Goal: Transaction & Acquisition: Purchase product/service

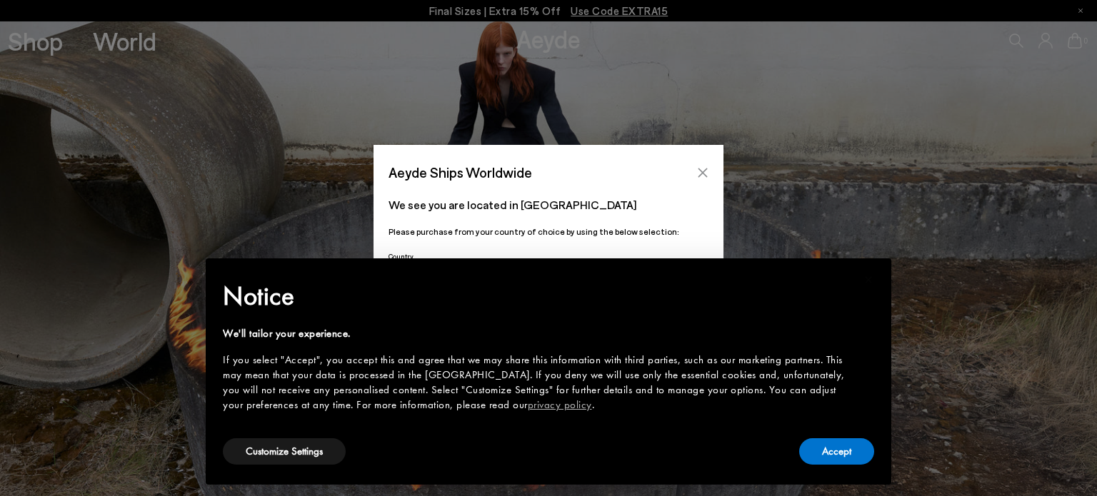
click at [706, 174] on icon "Close" at bounding box center [702, 172] width 11 height 11
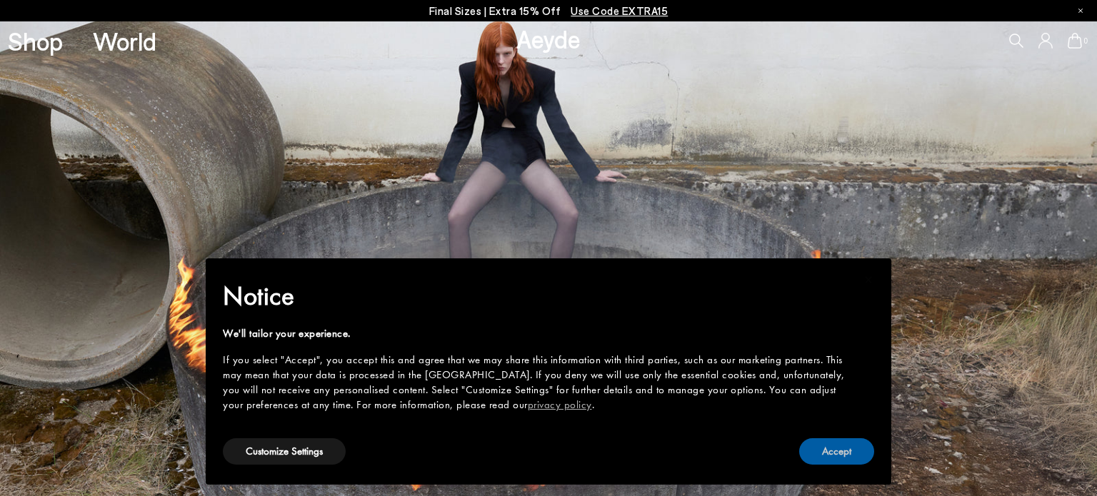
click at [847, 450] on button "Accept" at bounding box center [836, 451] width 75 height 26
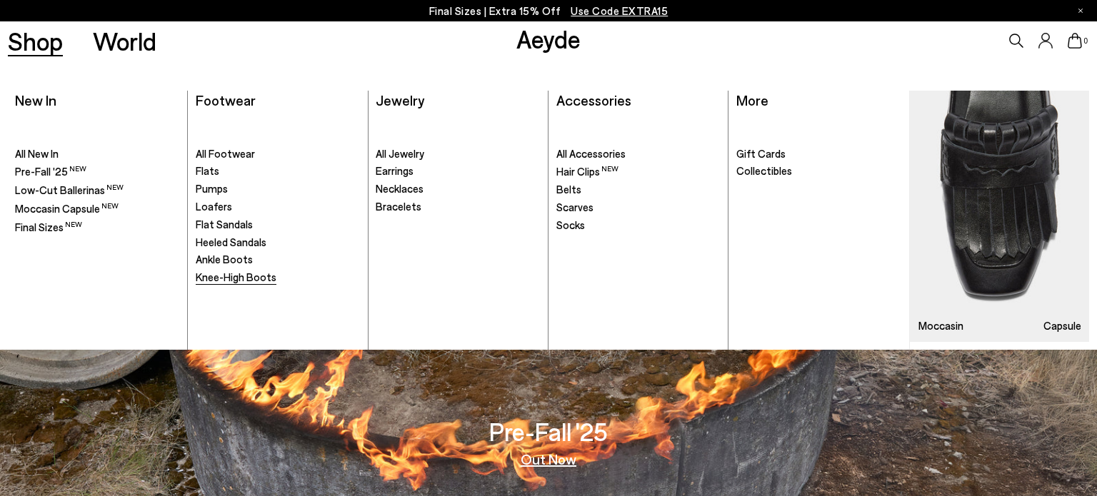
click at [221, 278] on span "Knee-High Boots" at bounding box center [236, 277] width 81 height 13
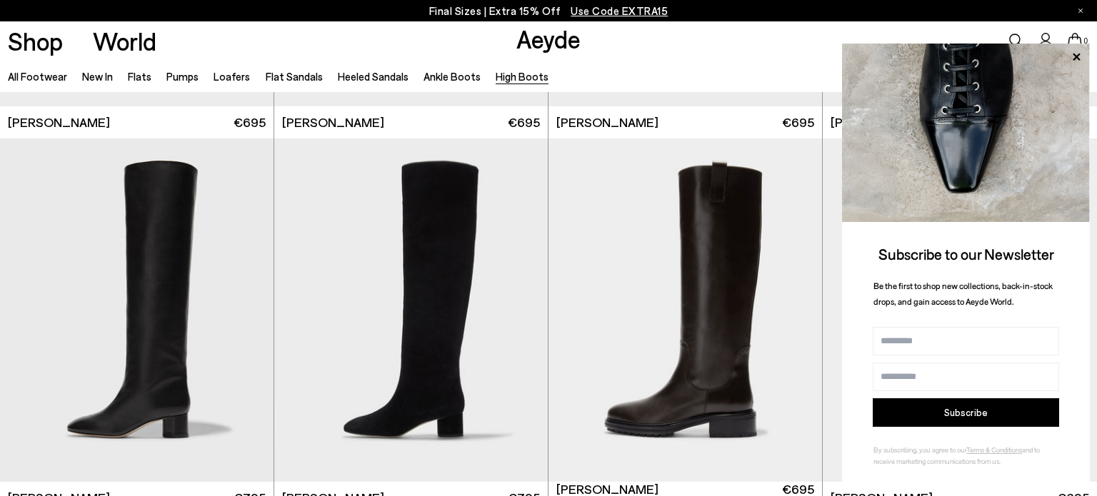
scroll to position [328, 0]
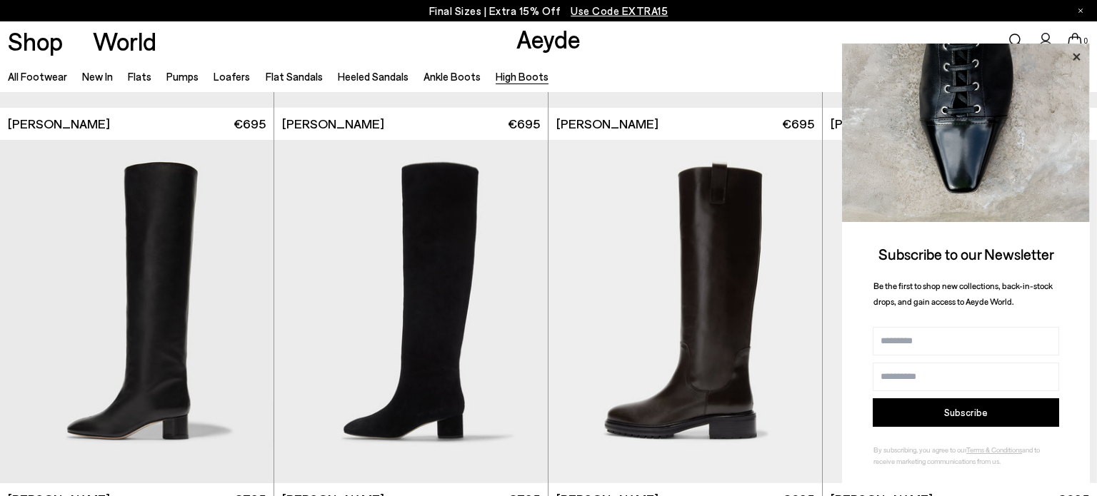
click at [1075, 53] on icon at bounding box center [1076, 57] width 19 height 19
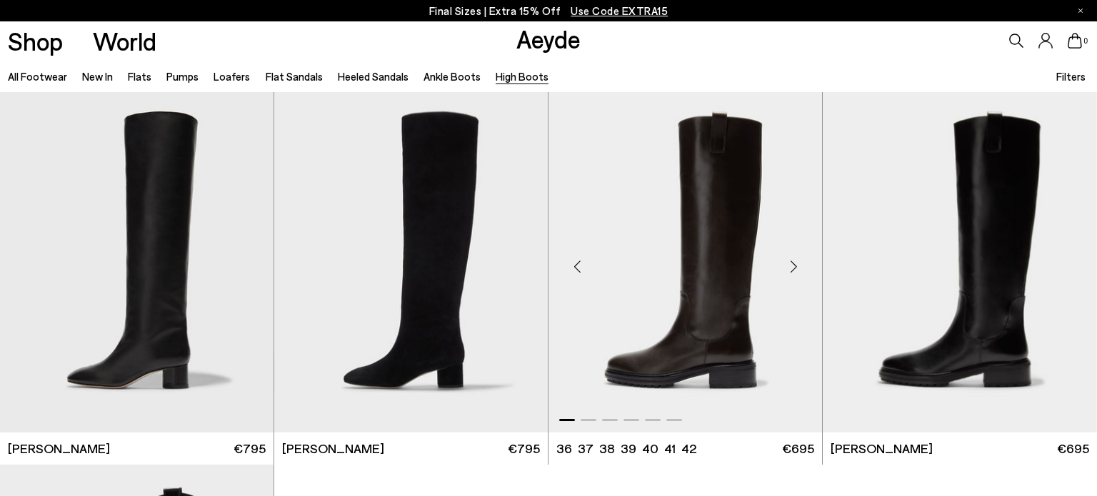
scroll to position [380, 0]
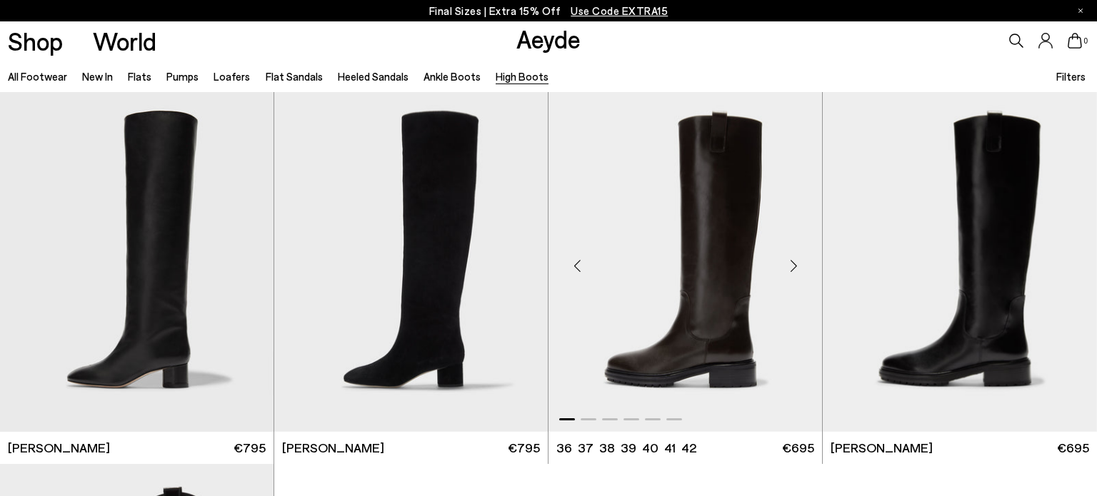
click at [757, 293] on img "1 / 6" at bounding box center [684, 260] width 273 height 343
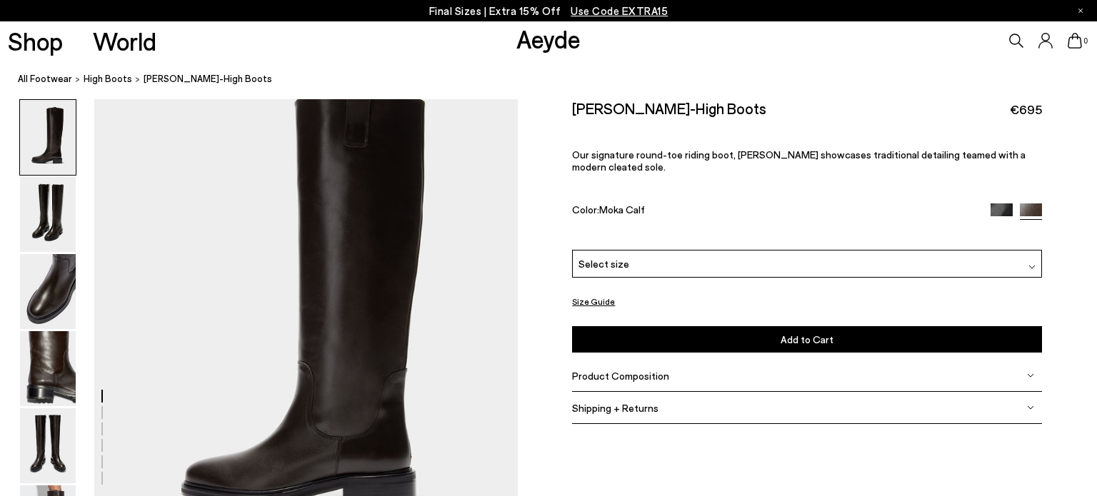
click at [997, 203] on img at bounding box center [1001, 214] width 22 height 22
click at [54, 435] on img at bounding box center [48, 445] width 56 height 75
